Goal: Task Accomplishment & Management: Manage account settings

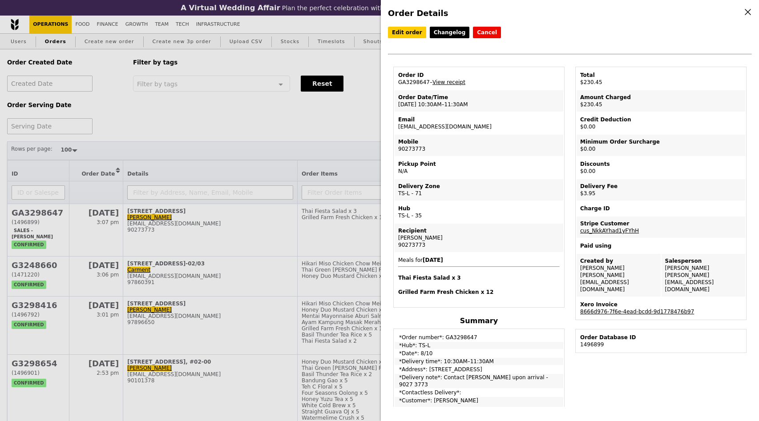
select select "100"
click at [409, 33] on link "Edit order" at bounding box center [407, 33] width 38 height 12
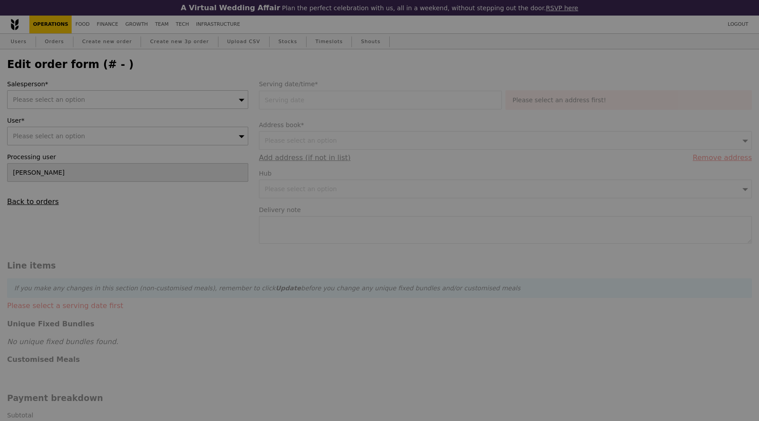
type input "[DATE]"
type textarea "Contact [PERSON_NAME] upon arrival - 9027 3773"
type input "Loading..."
type input "226.50"
type input "3.62"
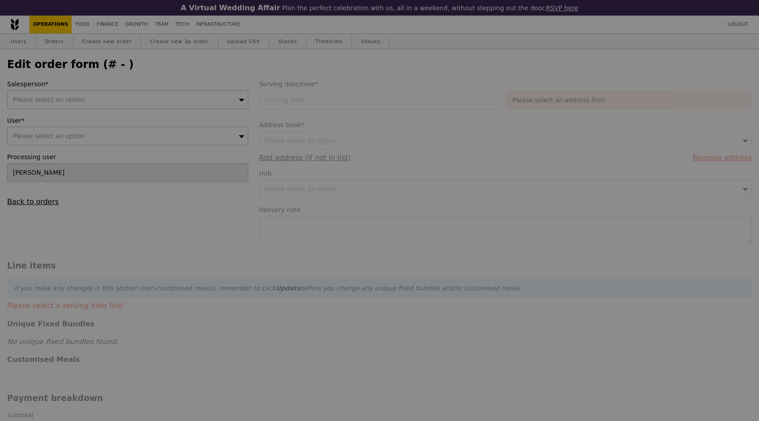
type input "3.95"
type input "230.45"
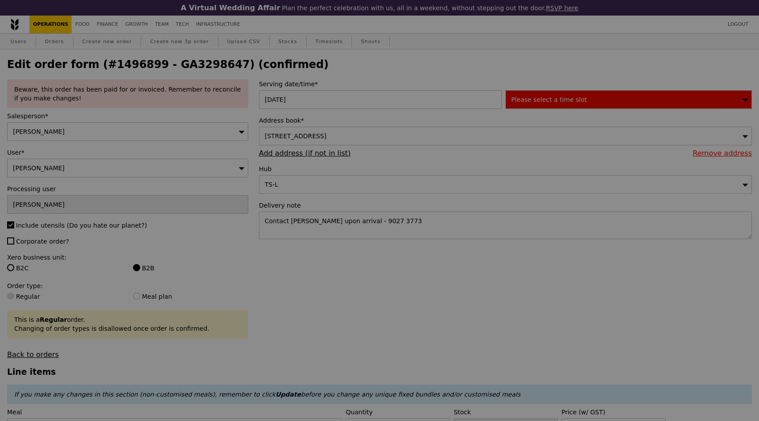
type input "488"
type input "420"
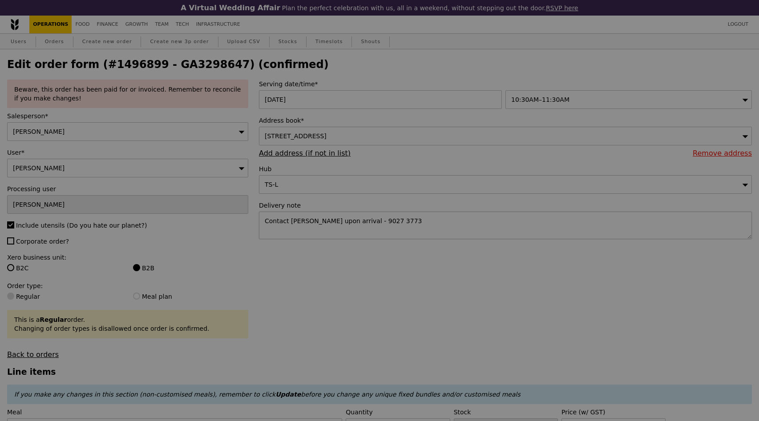
type input "Update"
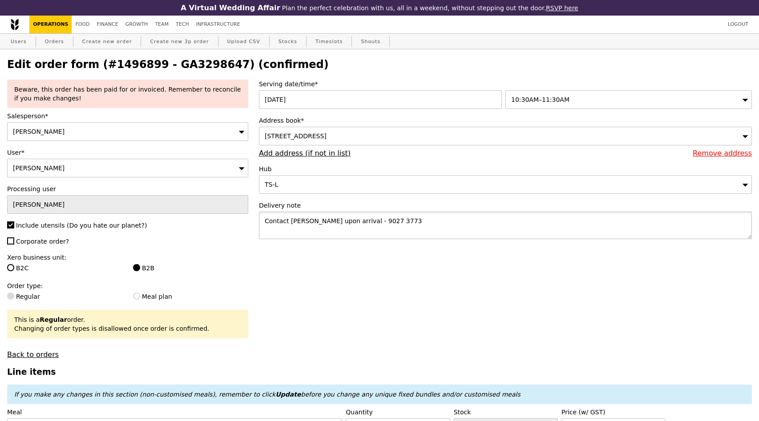
click at [417, 221] on textarea "Contact [PERSON_NAME] upon arrival - 9027 3773" at bounding box center [505, 226] width 493 height 28
click at [563, 227] on textarea "Contact [PERSON_NAME] upon arrival - 9027 3773. Host requesting for order to be…" at bounding box center [505, 226] width 493 height 28
type textarea "Contact [PERSON_NAME] upon arrival - 9027 3773. Host requesting for order to be…"
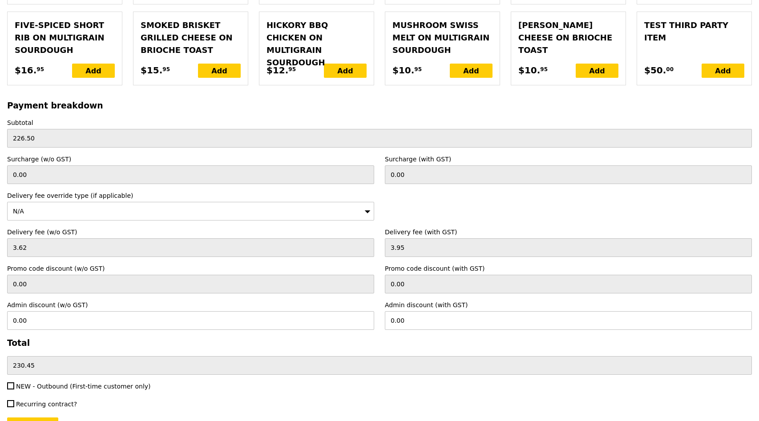
scroll to position [2089, 0]
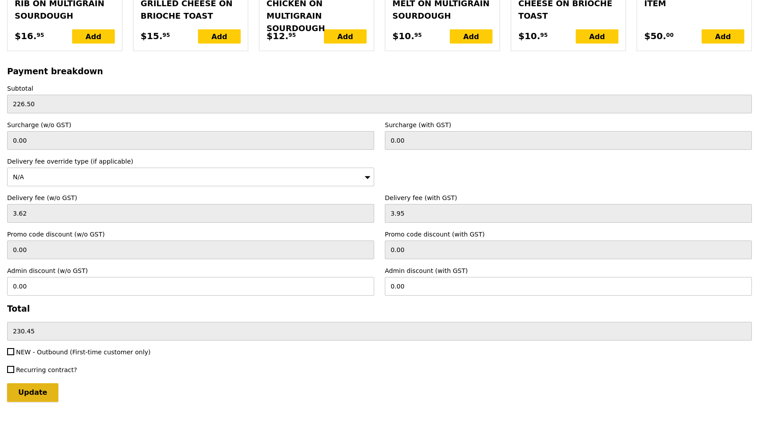
click at [31, 384] on input "Update" at bounding box center [32, 393] width 51 height 19
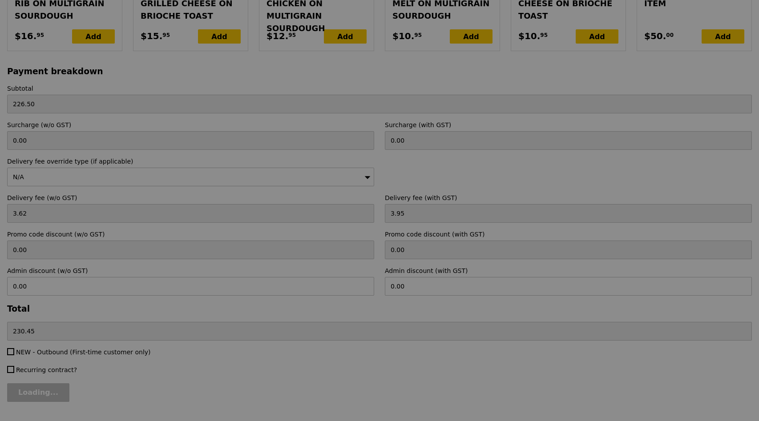
type input "Update"
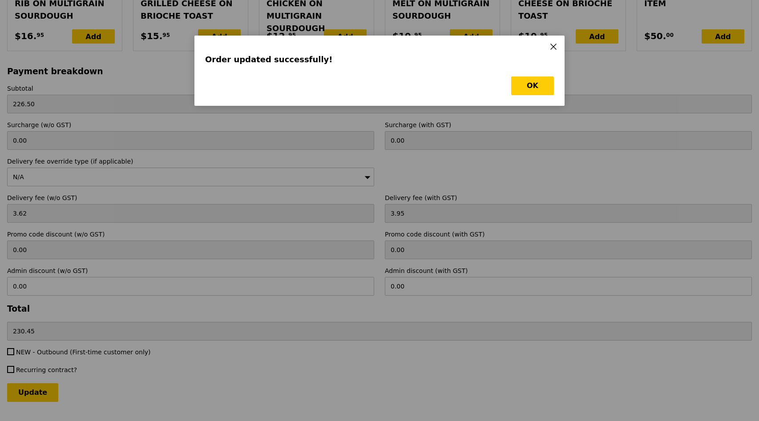
scroll to position [0, 0]
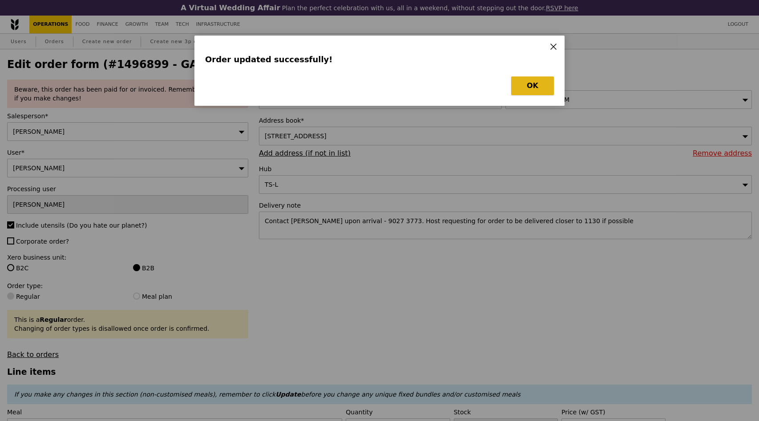
click at [531, 89] on button "OK" at bounding box center [532, 86] width 43 height 19
